Goal: Information Seeking & Learning: Learn about a topic

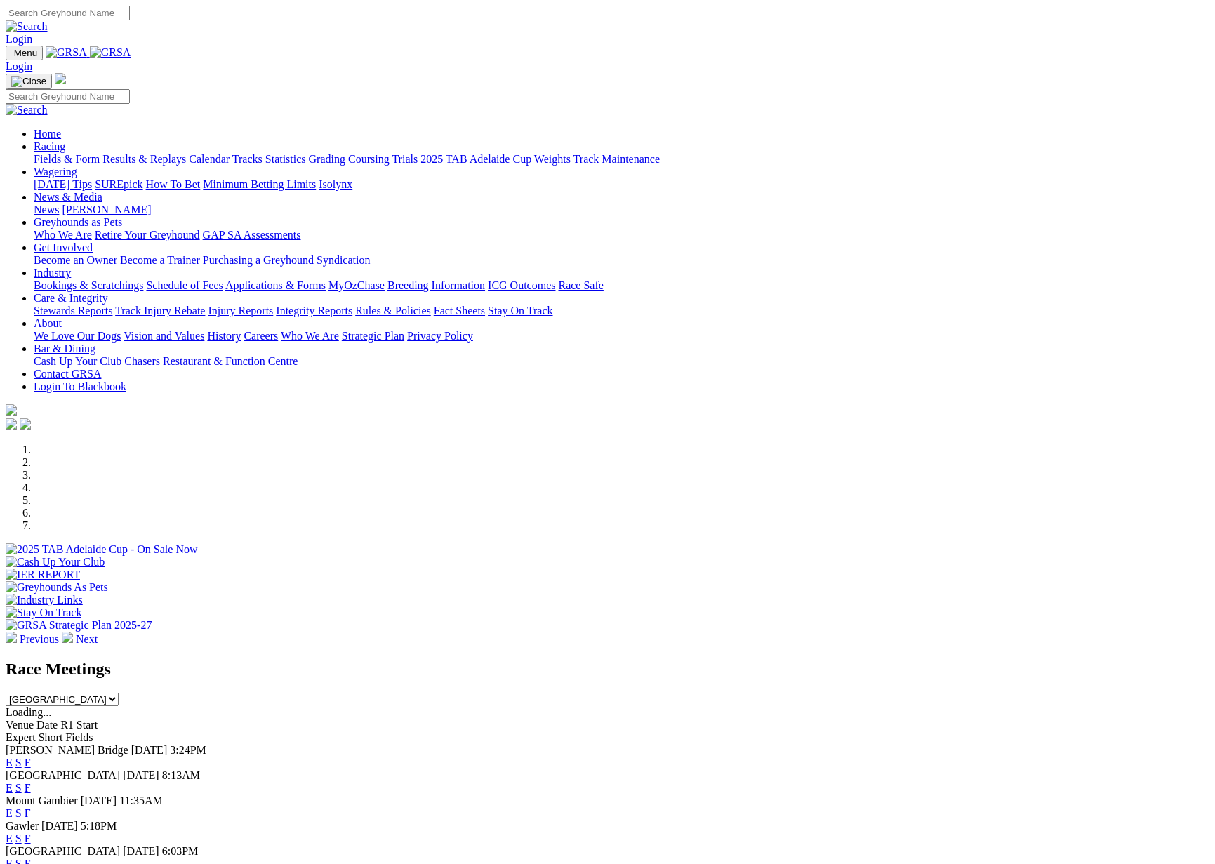
click at [230, 153] on link "Calendar" at bounding box center [209, 159] width 41 height 12
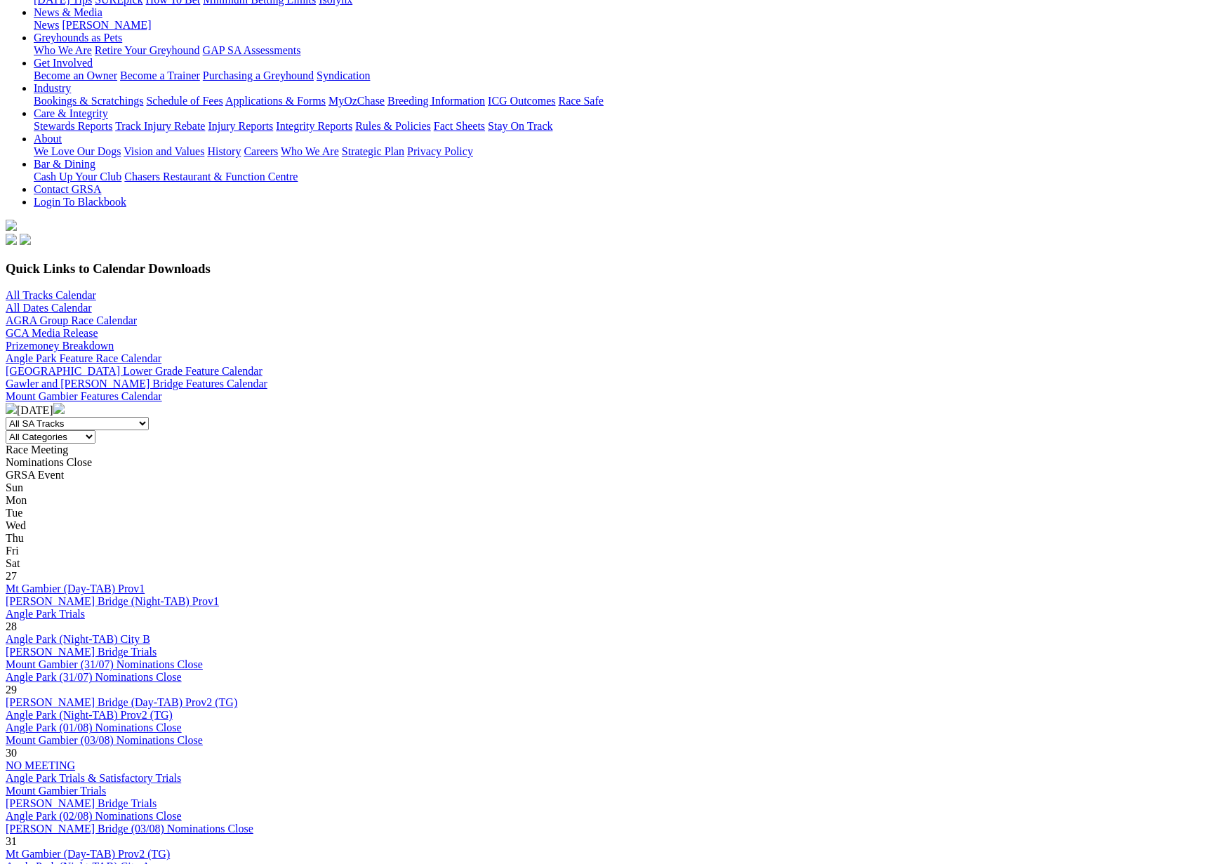
scroll to position [216, 0]
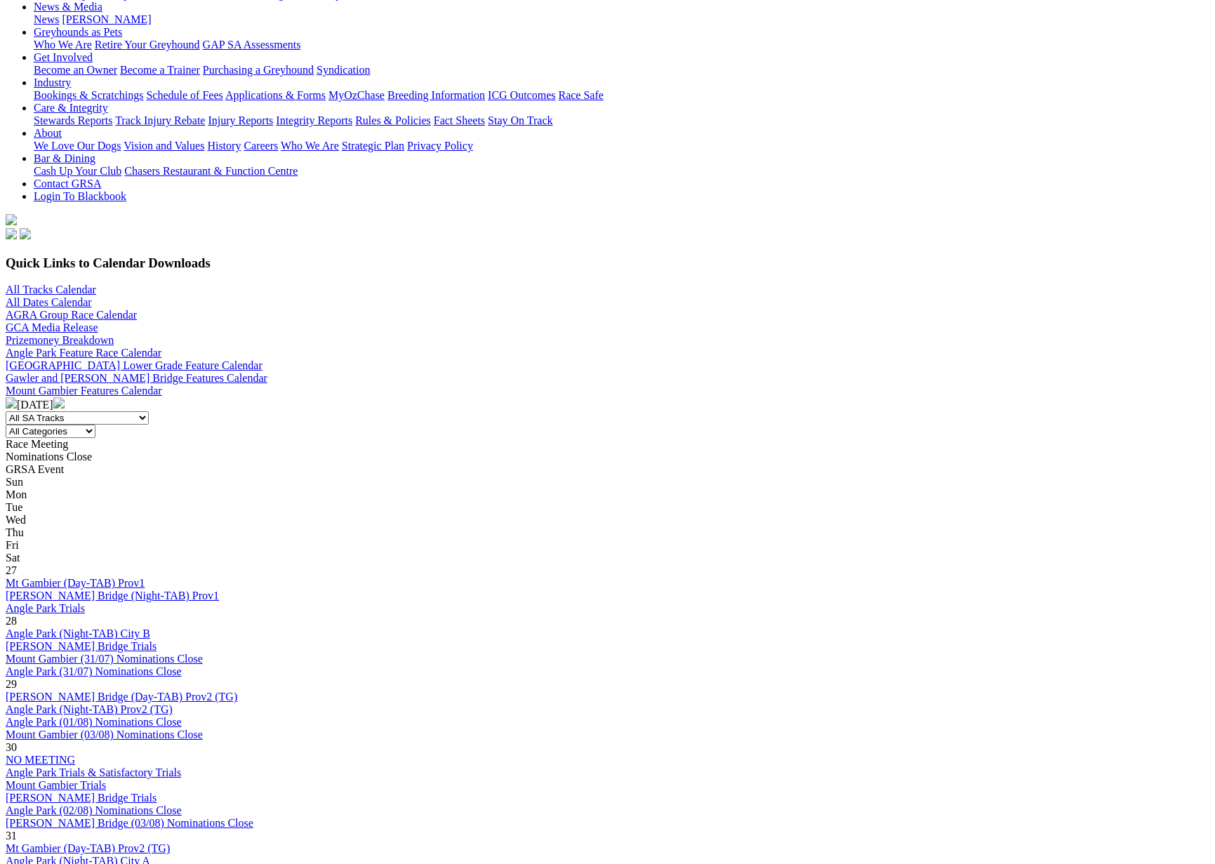
click at [65, 397] on img at bounding box center [58, 402] width 11 height 11
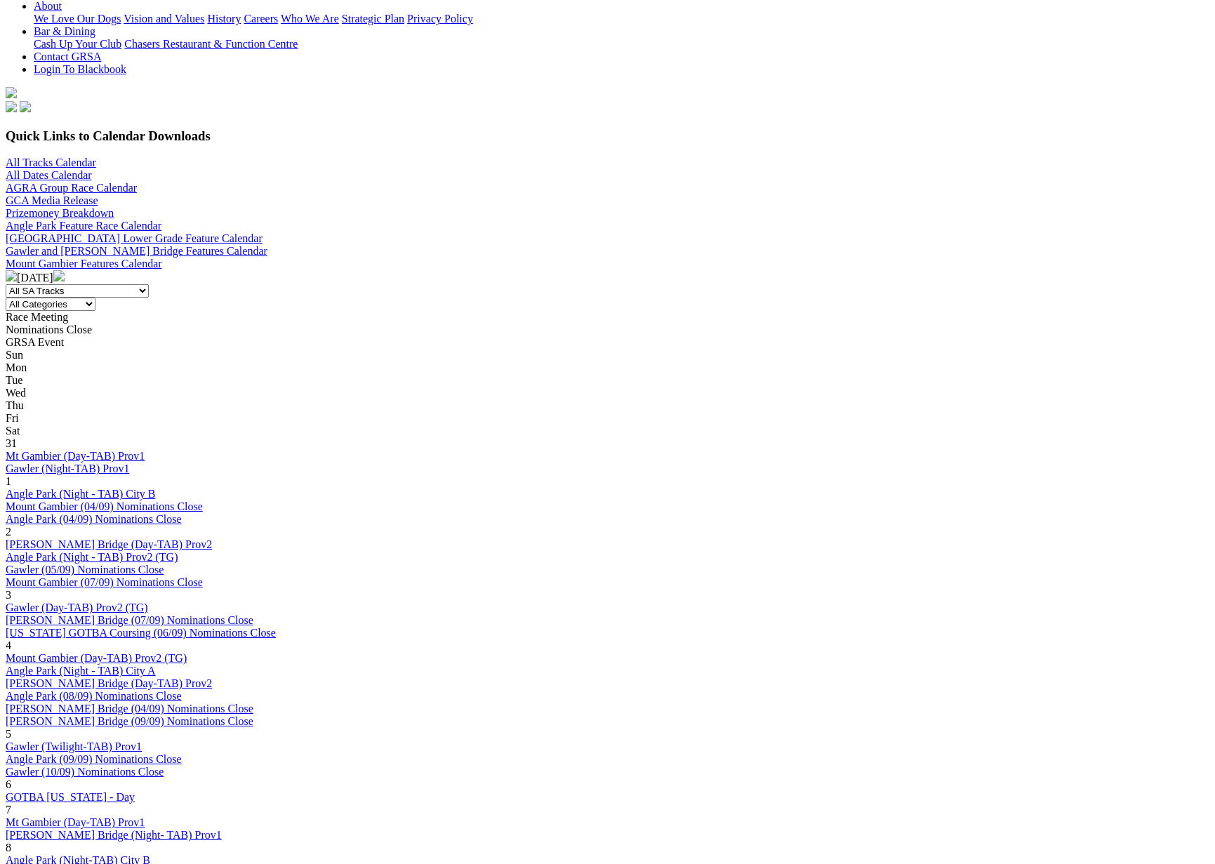
scroll to position [336, 0]
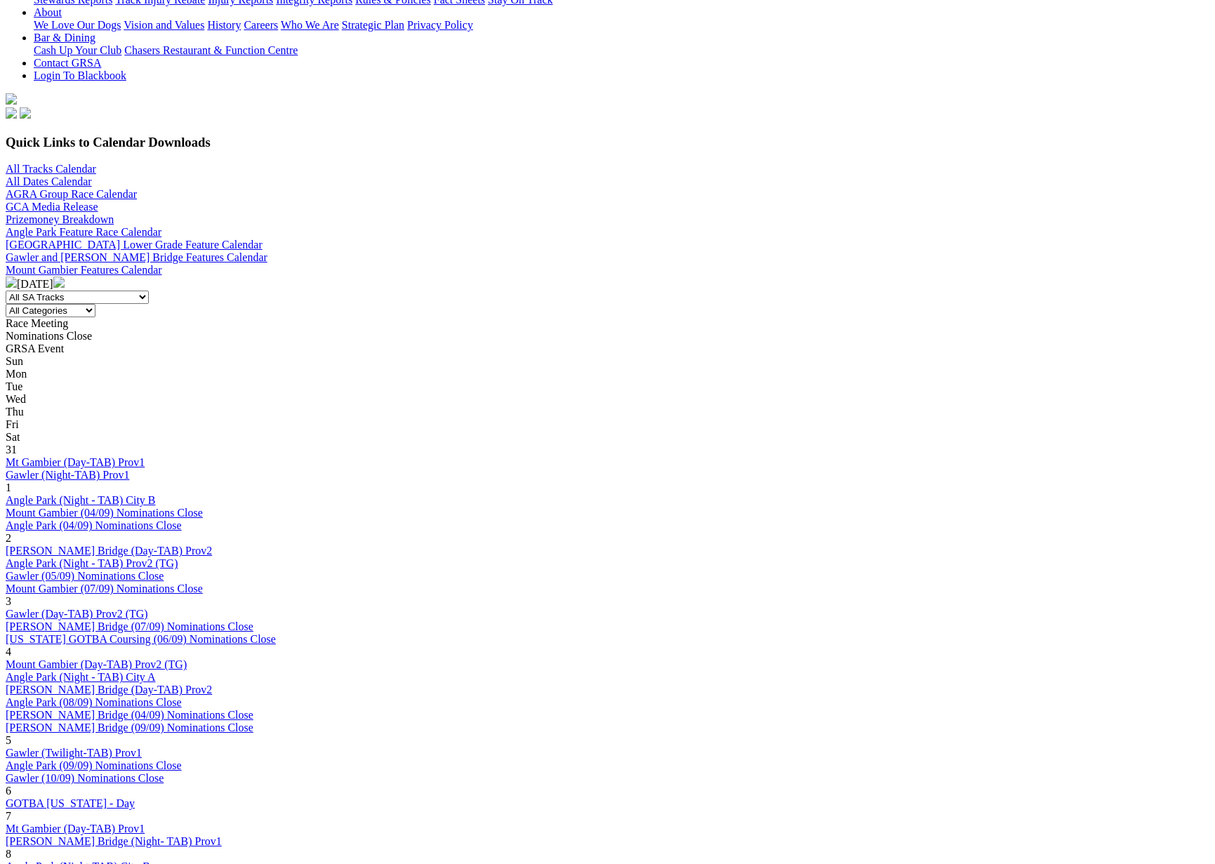
click at [65, 277] on img at bounding box center [58, 282] width 11 height 11
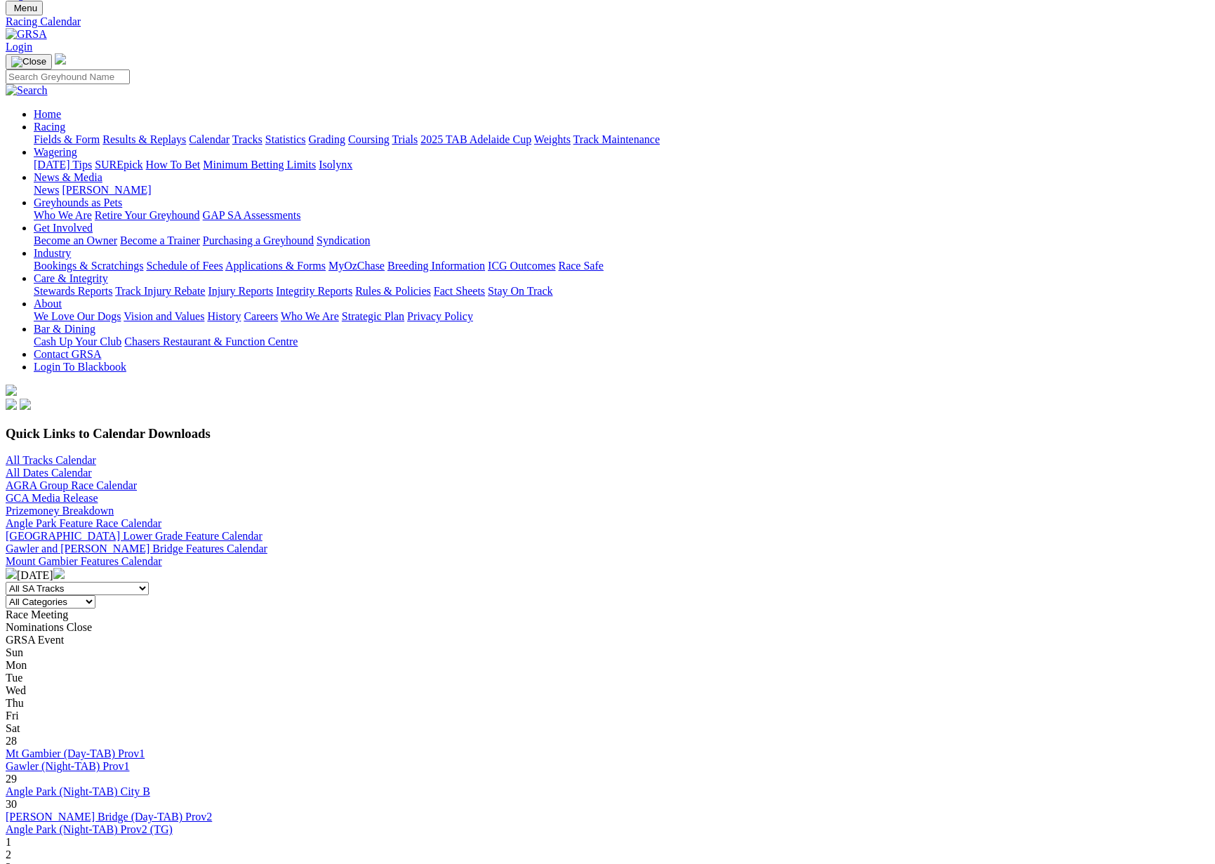
scroll to position [47, 0]
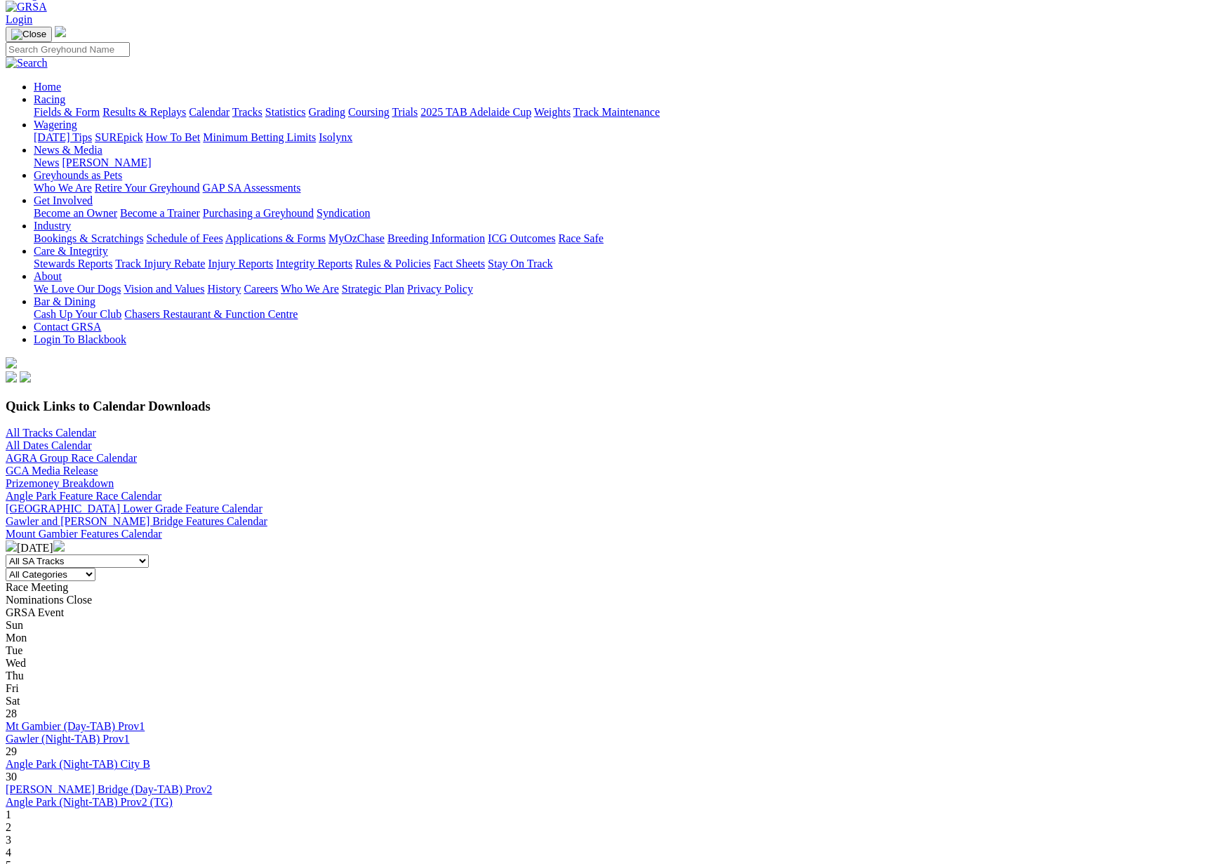
click at [161, 490] on link "Angle Park Feature Race Calendar" at bounding box center [84, 496] width 156 height 12
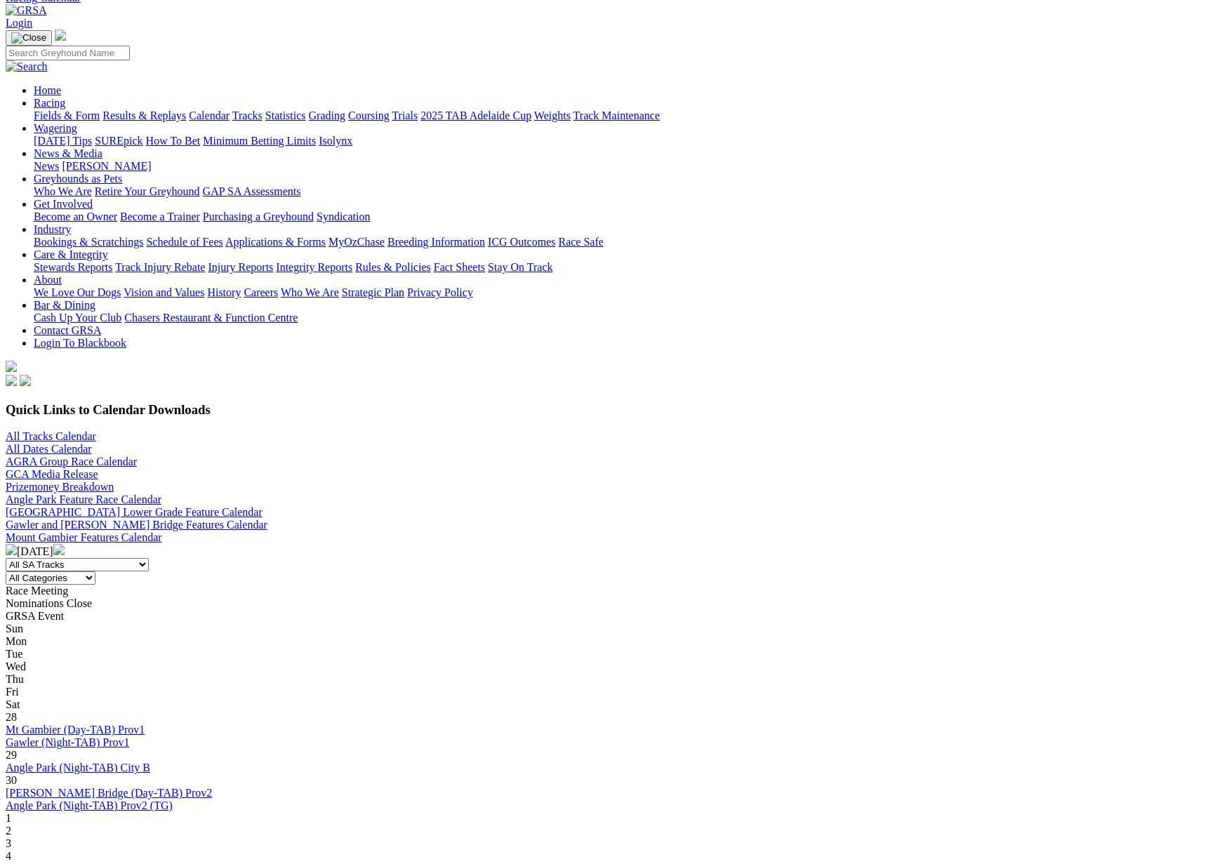
scroll to position [69, 1]
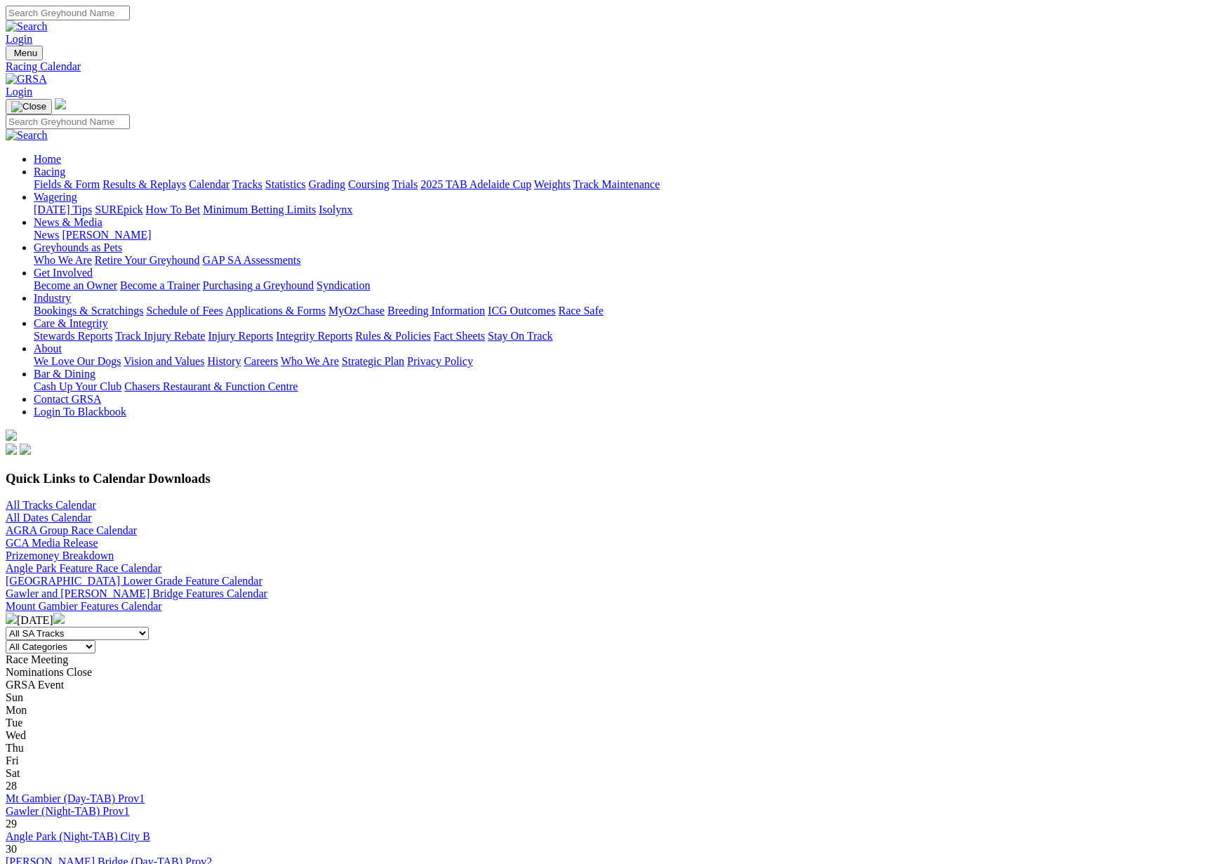
scroll to position [69, 0]
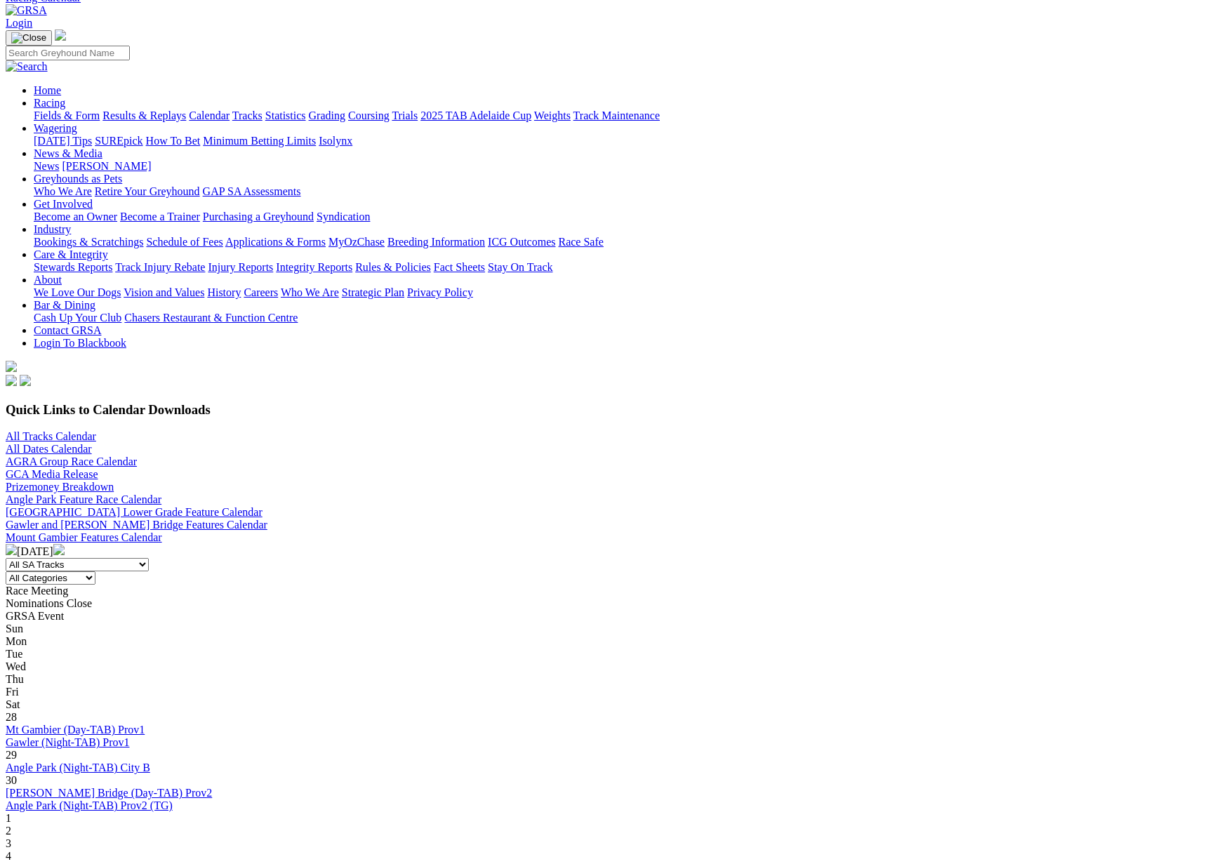
click at [186, 110] on link "Results & Replays" at bounding box center [145, 116] width 84 height 12
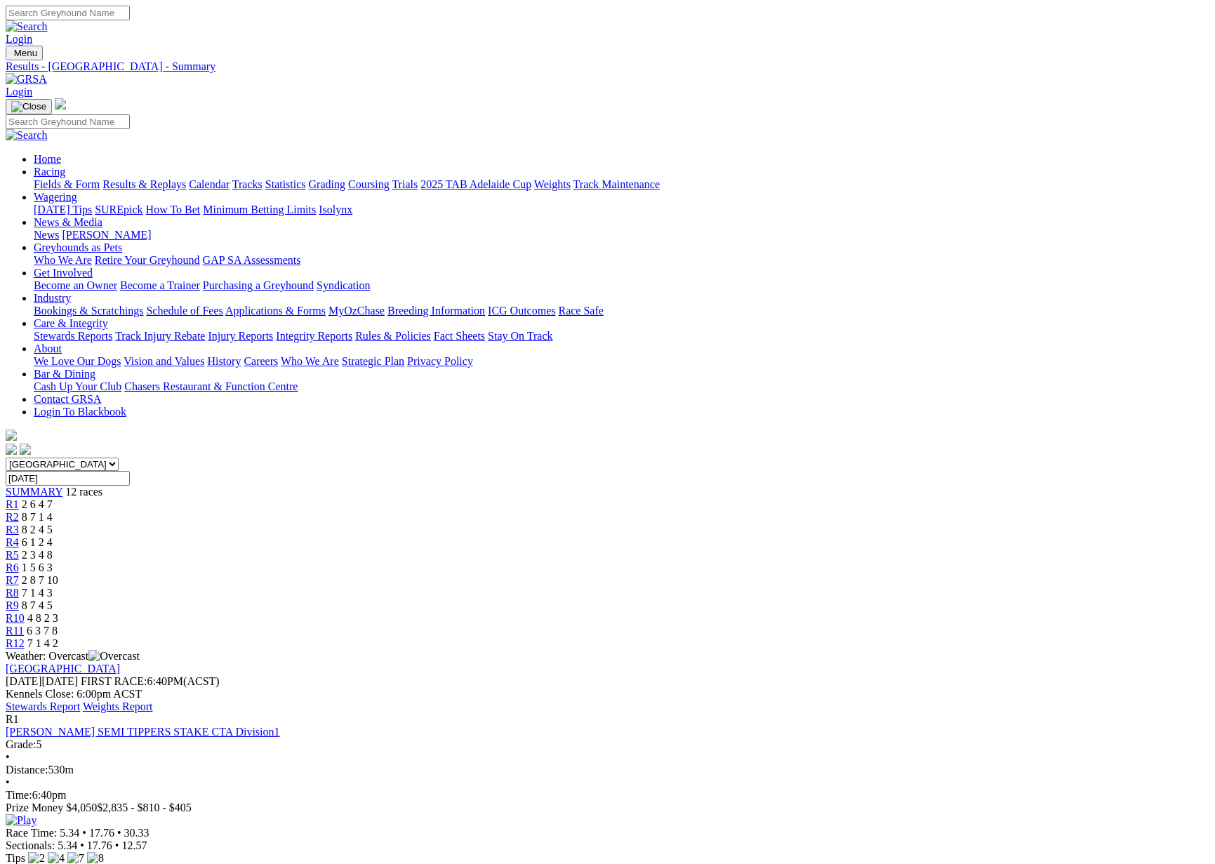
click at [80, 701] on link "Stewards Report" at bounding box center [43, 707] width 74 height 12
click at [230, 178] on link "Calendar" at bounding box center [209, 184] width 41 height 12
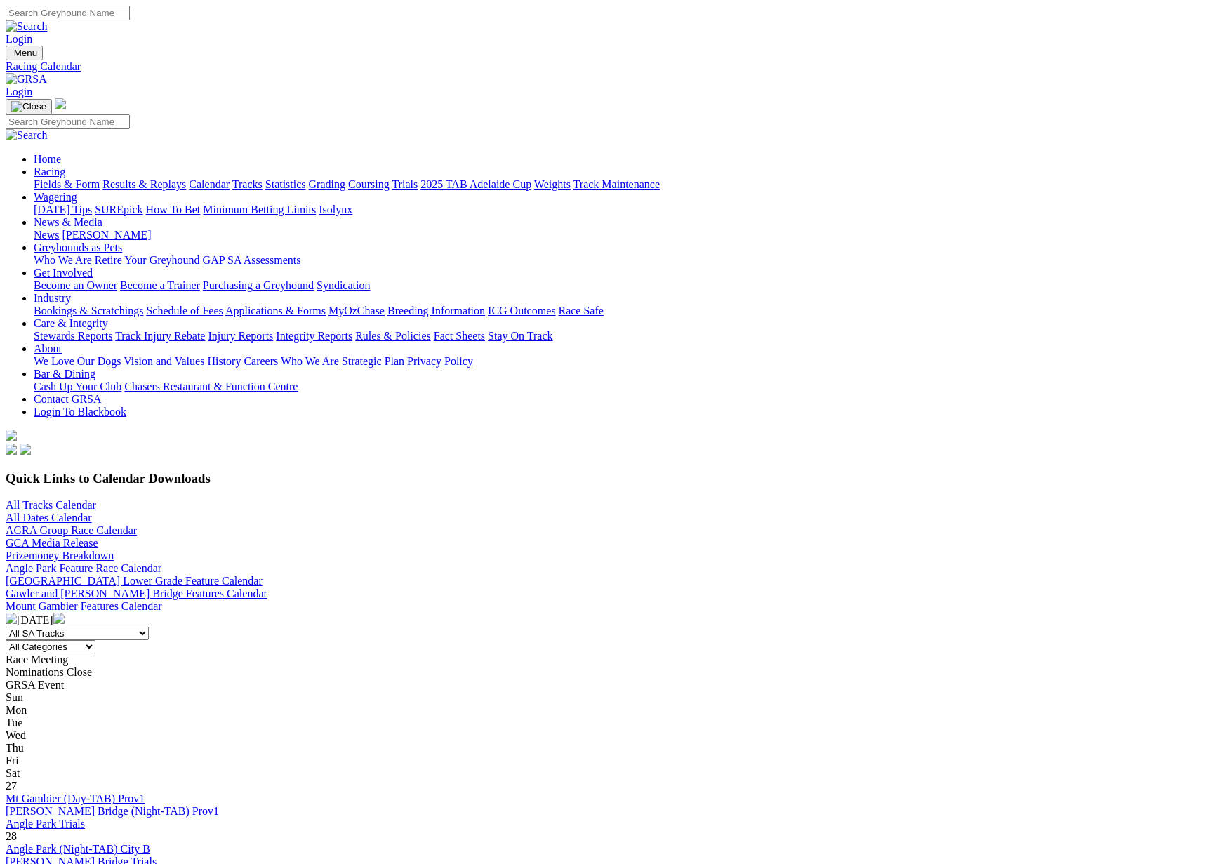
click at [65, 613] on img at bounding box center [58, 618] width 11 height 11
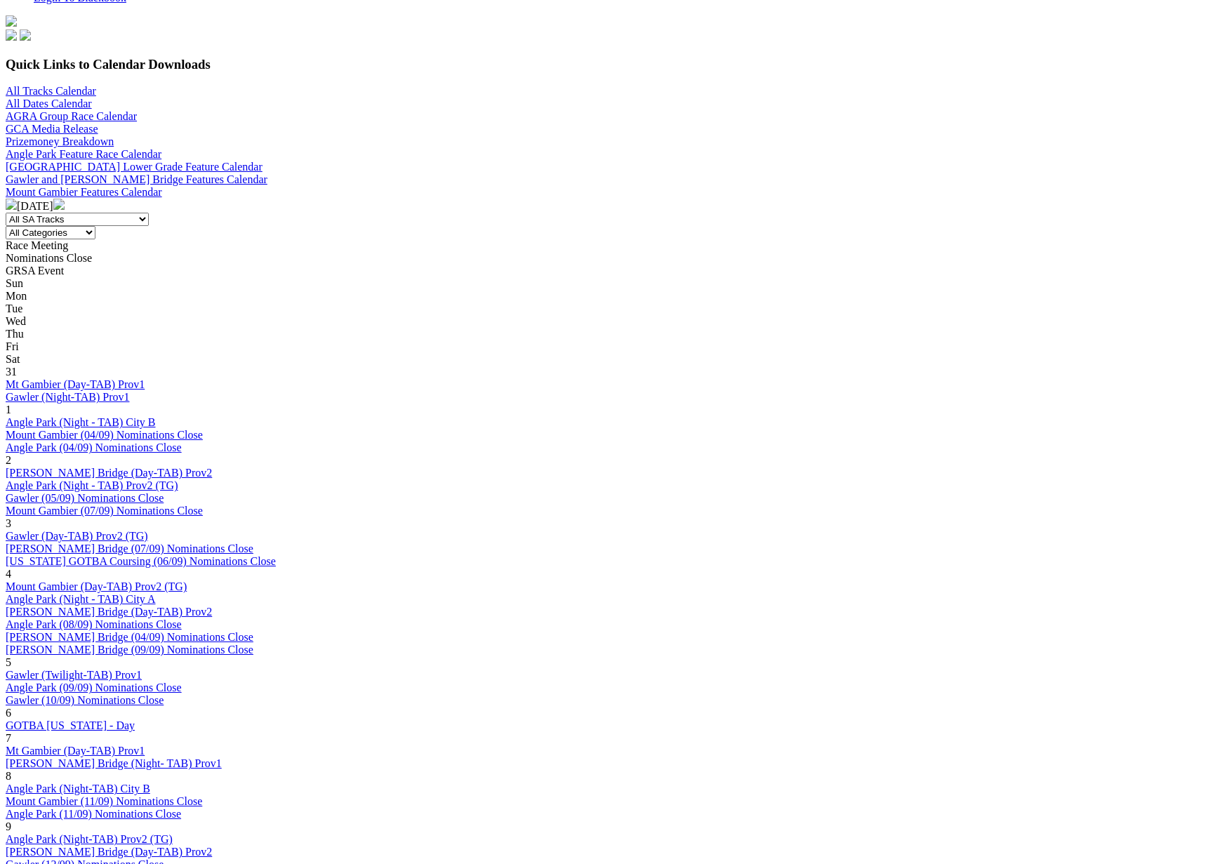
scroll to position [432, 0]
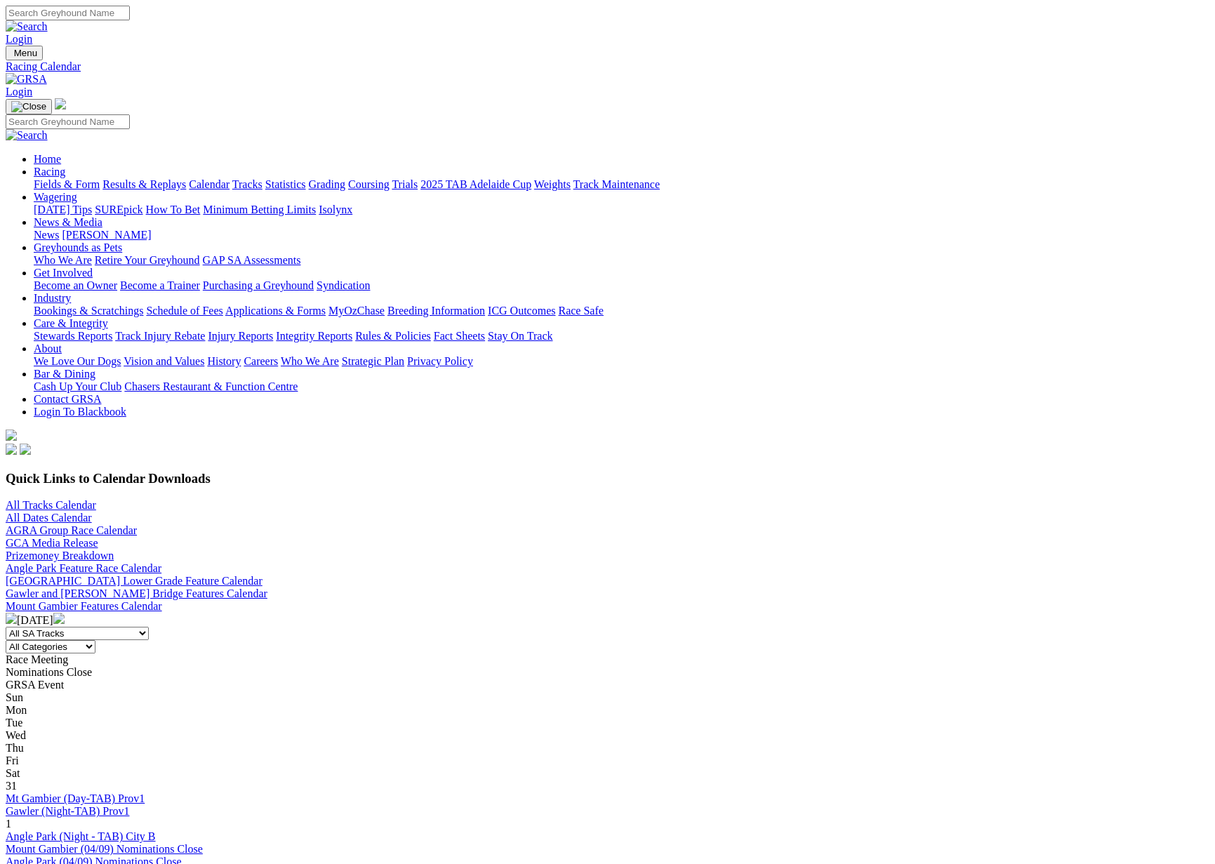
scroll to position [432, 0]
